Goal: Navigation & Orientation: Find specific page/section

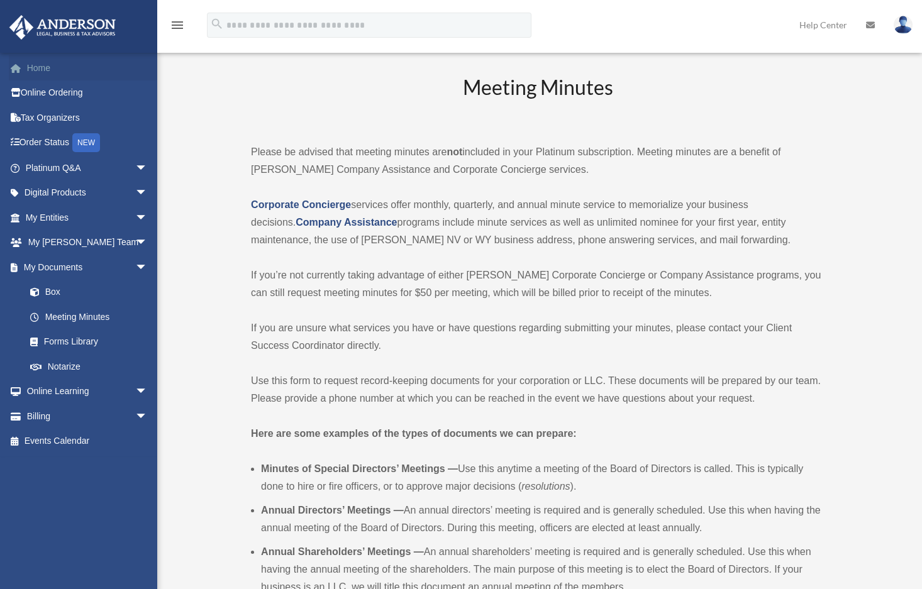
click at [36, 72] on link "Home" at bounding box center [88, 67] width 158 height 25
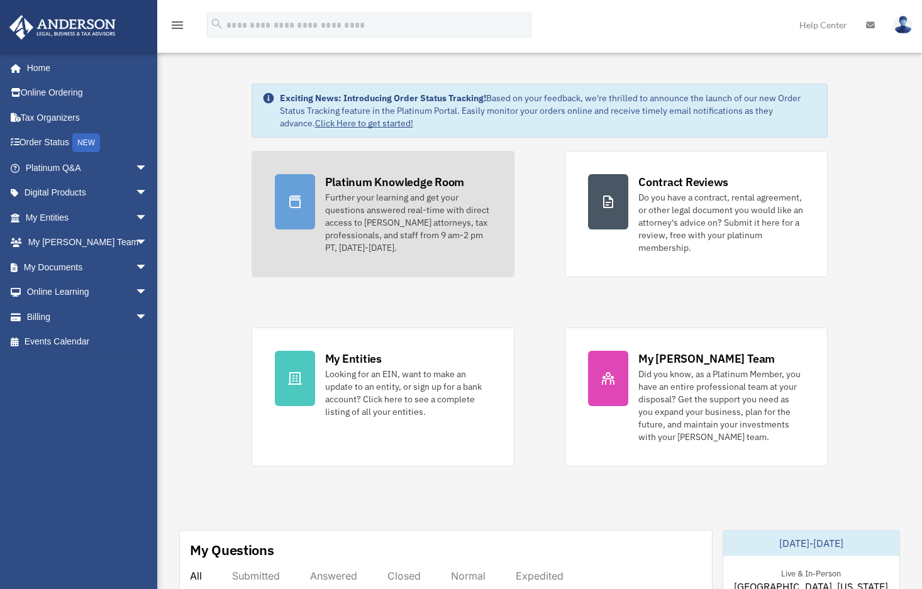
click at [396, 187] on div "Platinum Knowledge Room" at bounding box center [395, 182] width 140 height 16
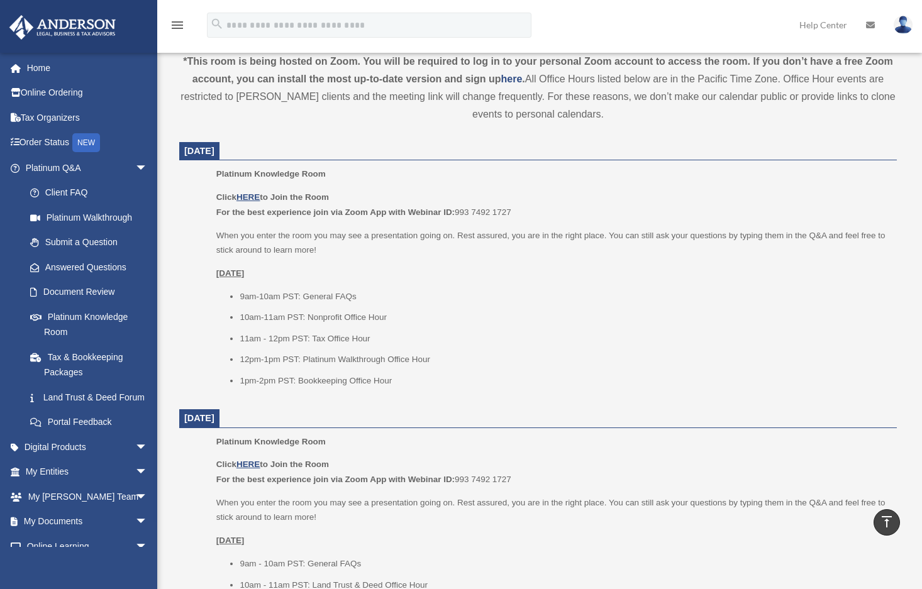
scroll to position [503, 0]
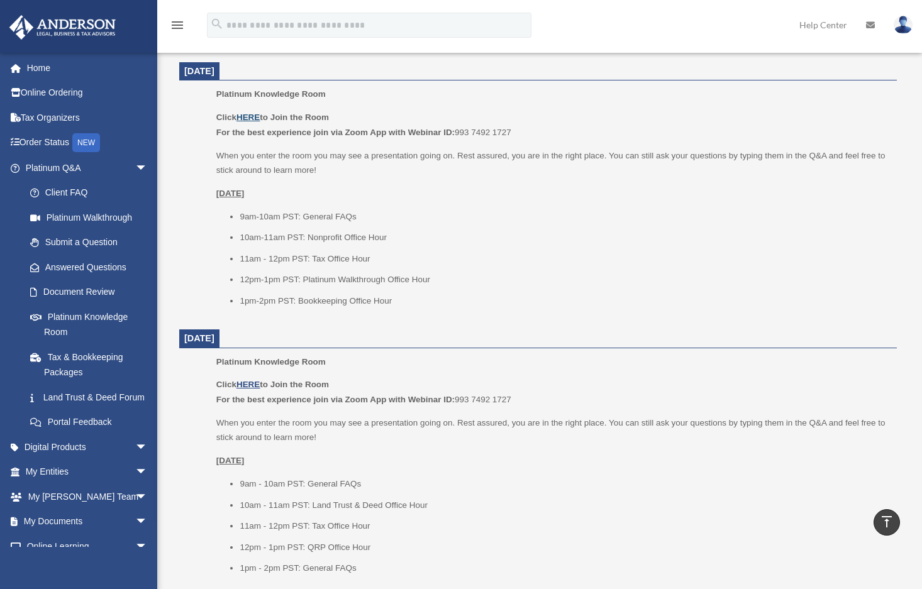
click at [244, 119] on u "HERE" at bounding box center [247, 117] width 23 height 9
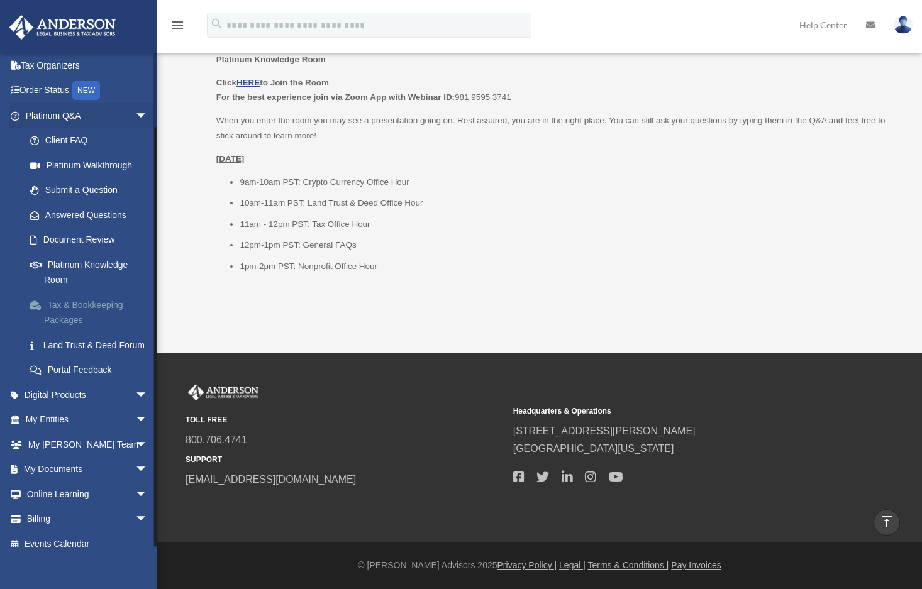
scroll to position [80, 0]
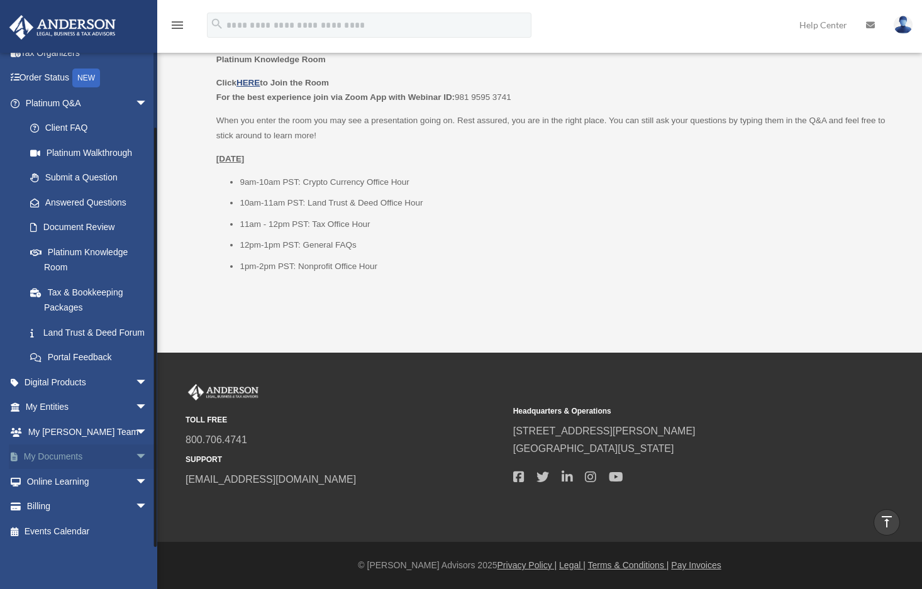
click at [135, 460] on span "arrow_drop_down" at bounding box center [147, 458] width 25 height 26
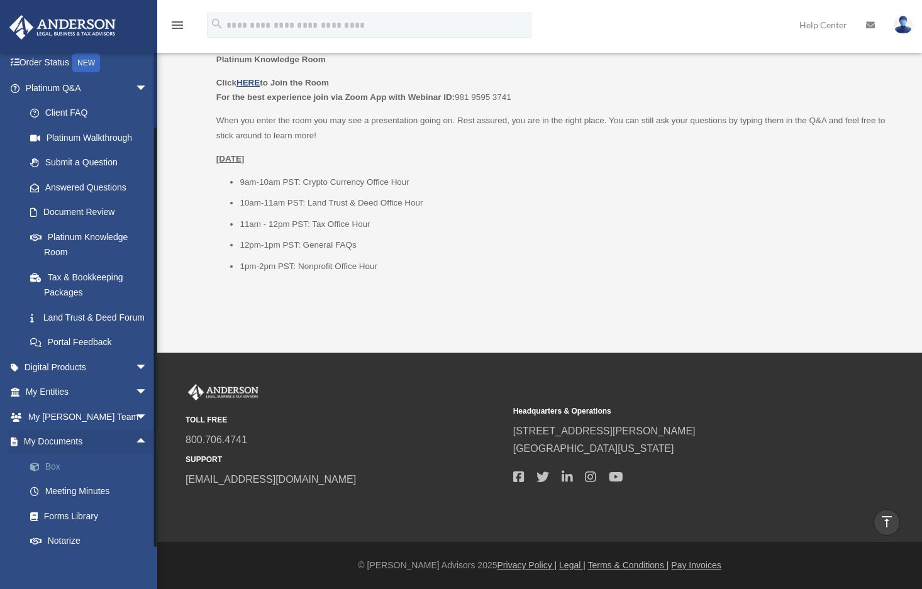
click at [59, 479] on link "Box" at bounding box center [92, 466] width 149 height 25
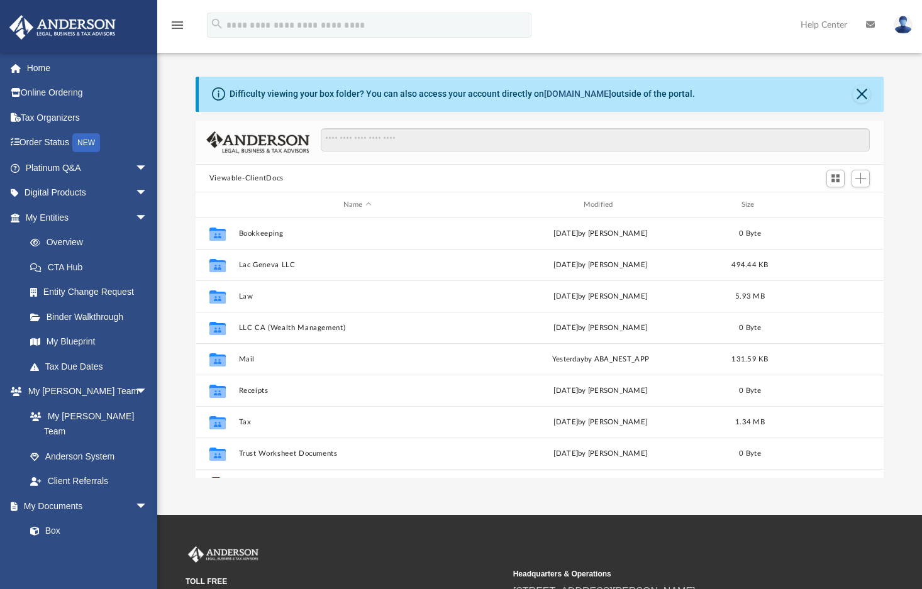
click at [556, 94] on link "[DOMAIN_NAME]" at bounding box center [577, 94] width 67 height 10
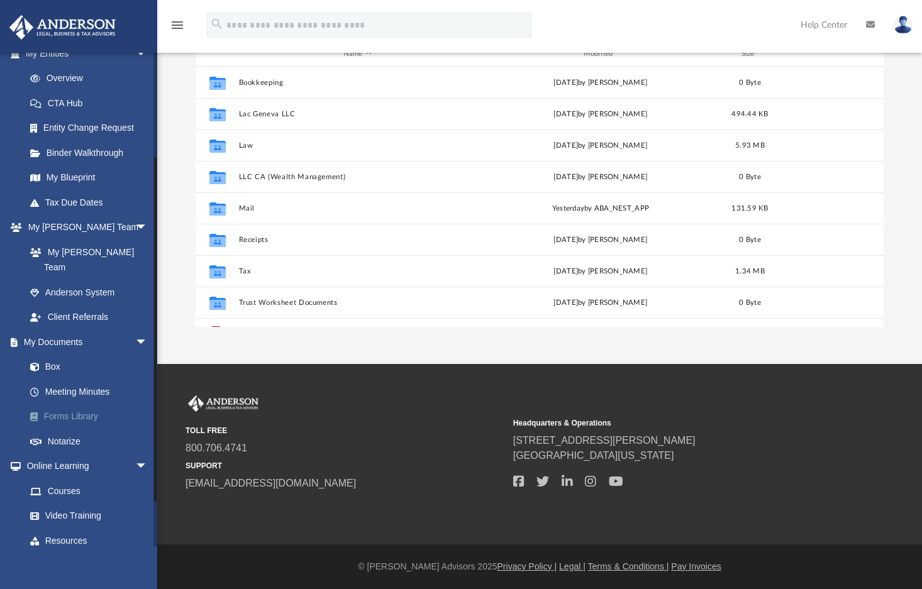
scroll to position [145, 0]
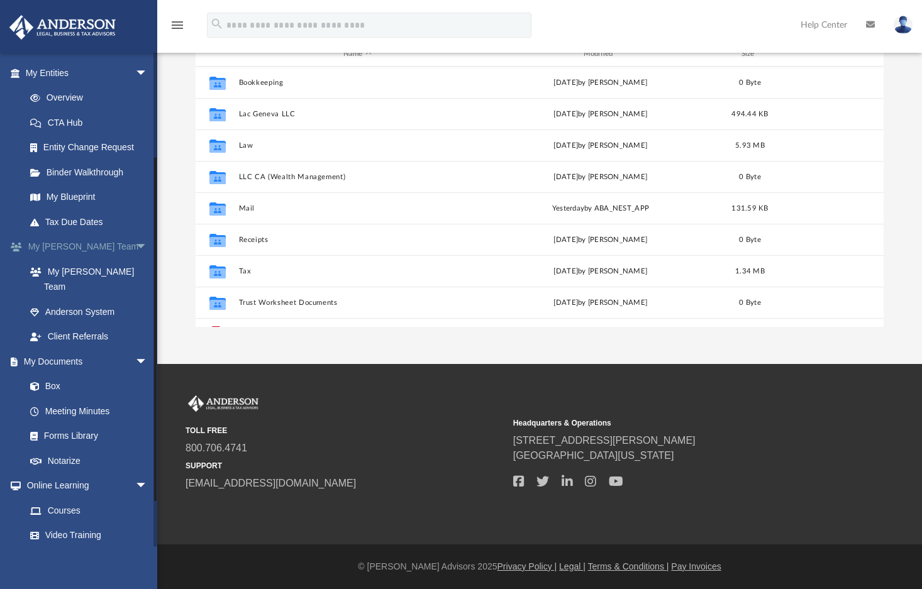
click at [135, 248] on span "arrow_drop_down" at bounding box center [147, 248] width 25 height 26
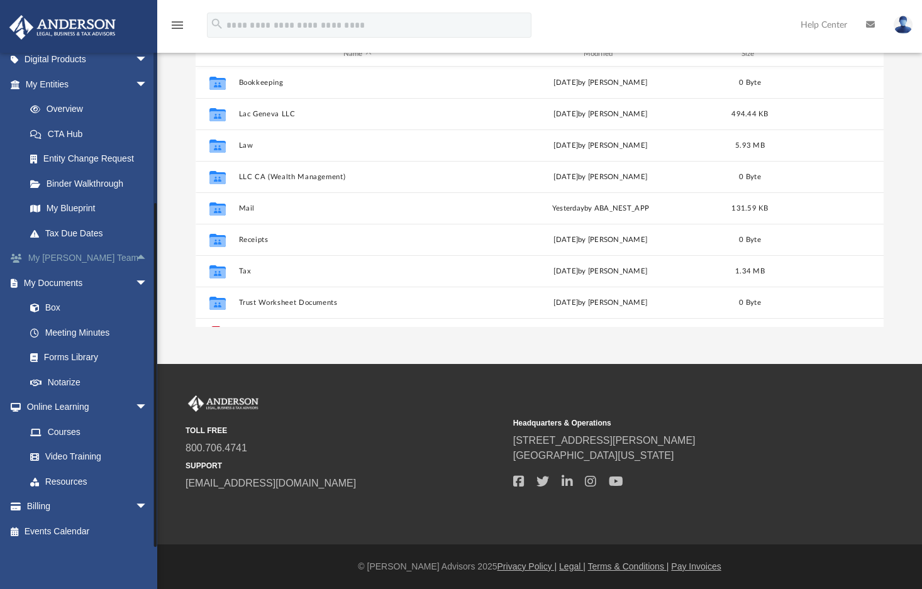
scroll to position [133, 0]
click at [135, 256] on span "arrow_drop_up" at bounding box center [147, 259] width 25 height 26
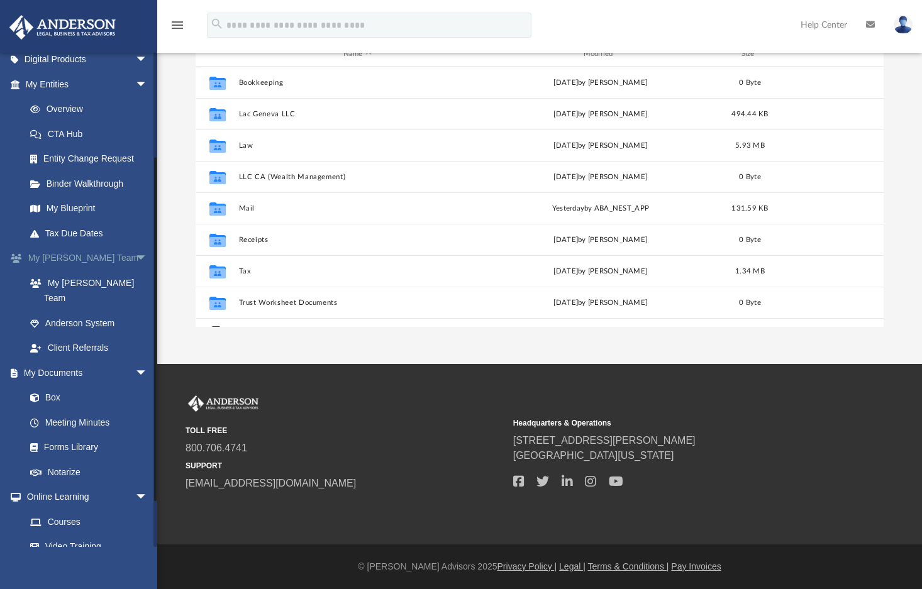
scroll to position [145, 0]
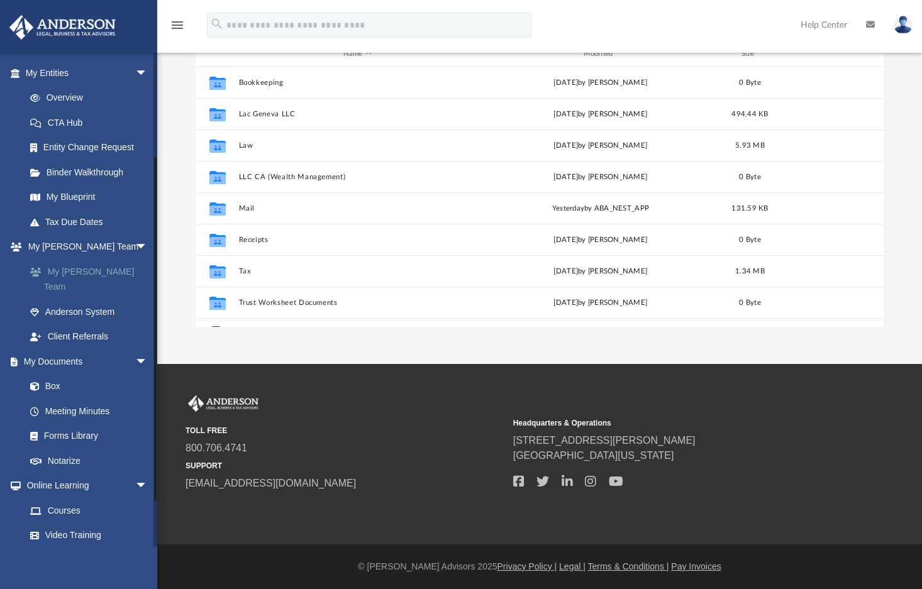
click at [67, 270] on link "My [PERSON_NAME] Team" at bounding box center [92, 279] width 149 height 40
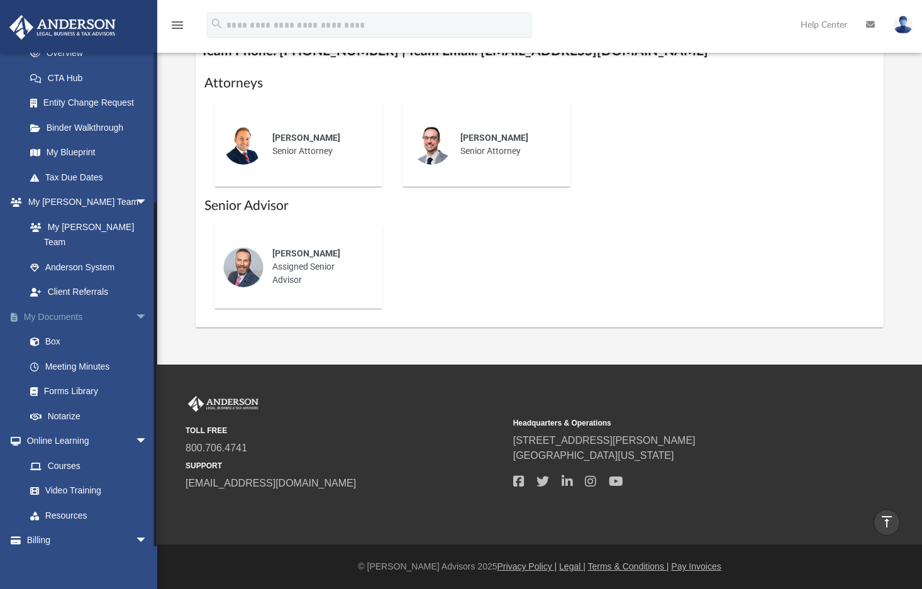
scroll to position [208, 0]
